Goal: Task Accomplishment & Management: Manage account settings

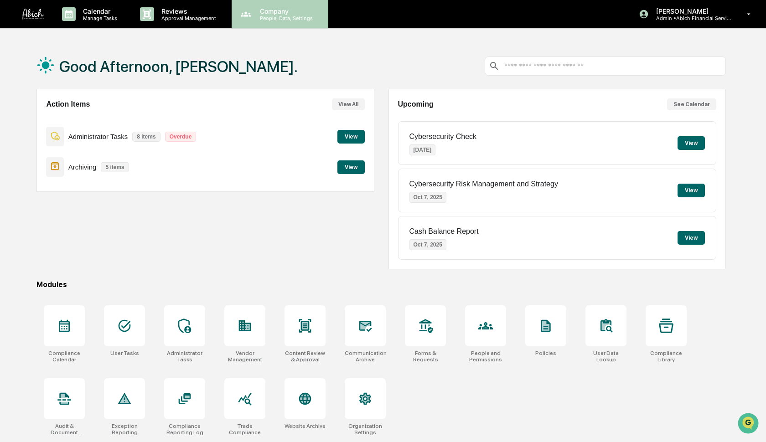
click at [273, 13] on p "Company" at bounding box center [284, 11] width 65 height 8
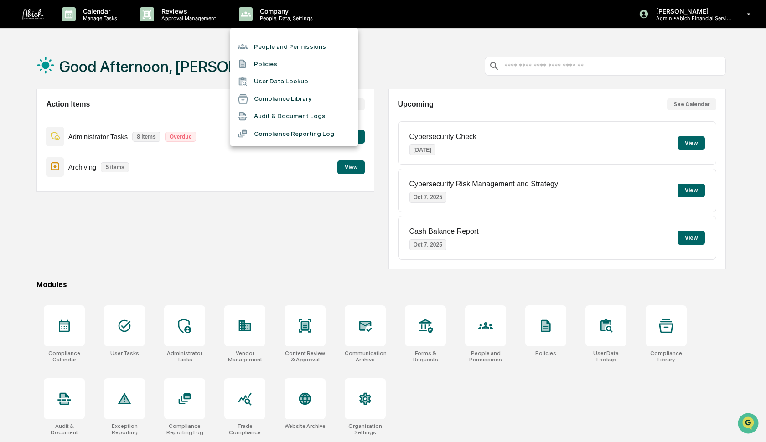
click at [269, 49] on li "People and Permissions" at bounding box center [294, 46] width 128 height 17
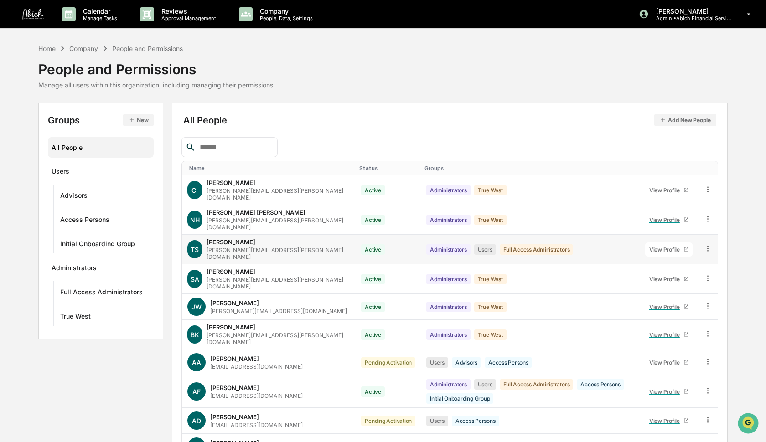
click at [706, 245] on icon at bounding box center [707, 248] width 9 height 9
click at [692, 264] on div "Groups & Permissions" at bounding box center [665, 263] width 78 height 11
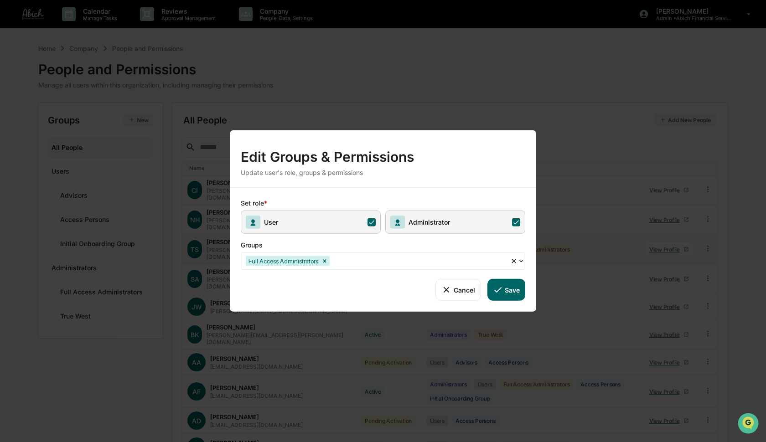
click at [368, 264] on div at bounding box center [418, 261] width 174 height 10
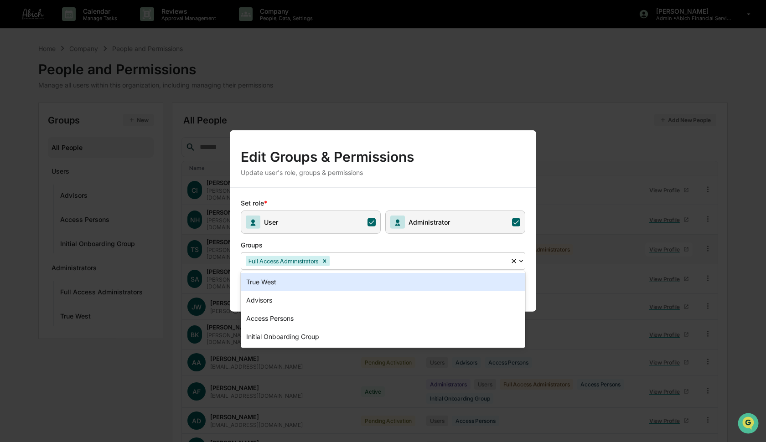
click at [314, 282] on div "True West" at bounding box center [383, 282] width 284 height 18
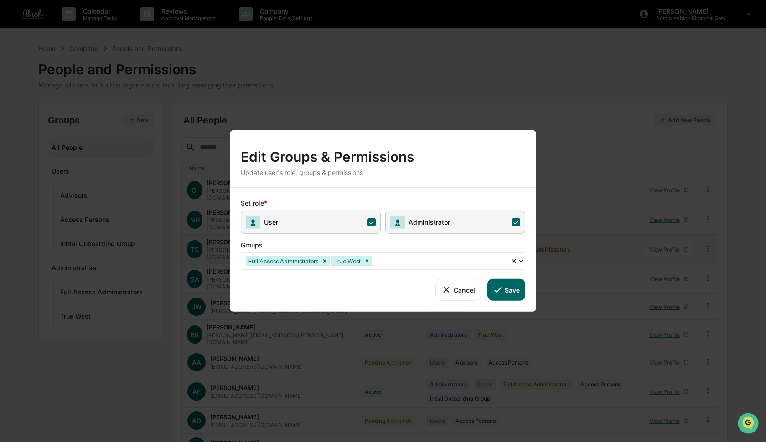
click at [499, 295] on icon at bounding box center [498, 290] width 10 height 10
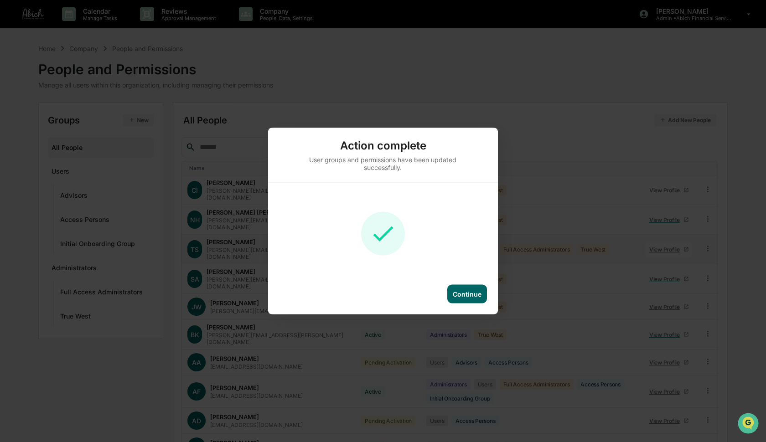
click at [467, 290] on div "Continue" at bounding box center [467, 294] width 29 height 8
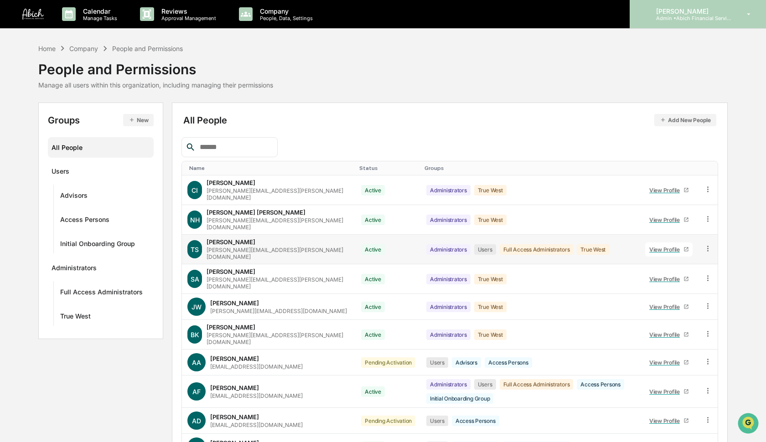
click at [702, 18] on p "Admin • Abich Financial Services" at bounding box center [691, 18] width 85 height 6
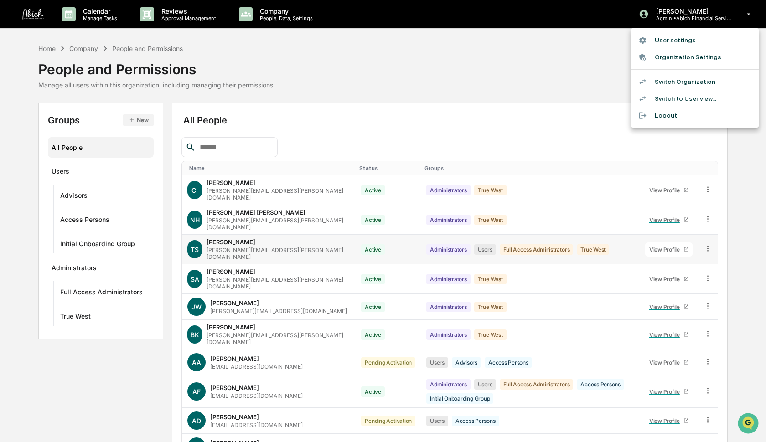
click at [669, 82] on li "Switch Organization" at bounding box center [695, 81] width 128 height 17
